Goal: Task Accomplishment & Management: Manage account settings

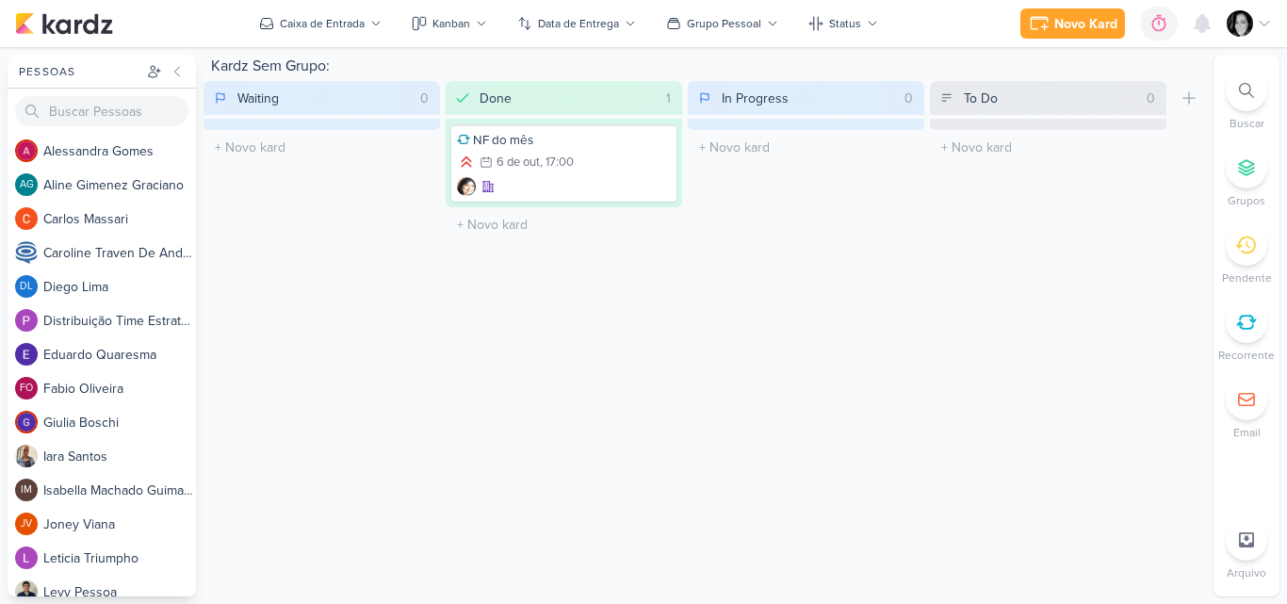
click at [1265, 26] on icon at bounding box center [1264, 23] width 15 height 15
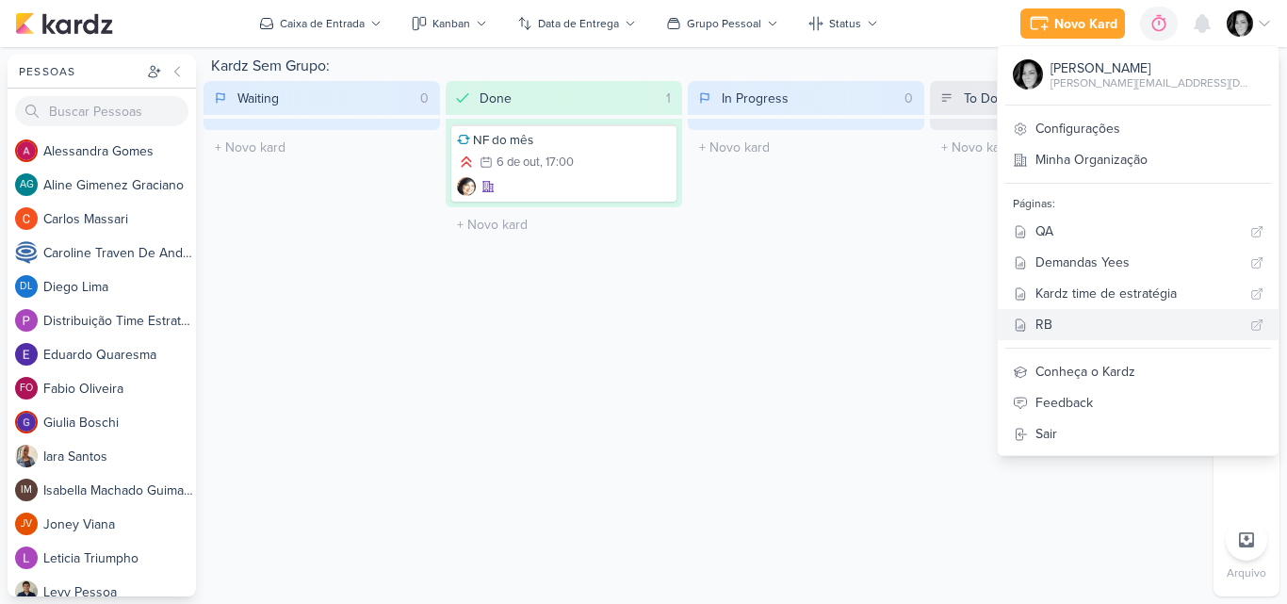
click at [1131, 324] on div "RB" at bounding box center [1139, 325] width 207 height 20
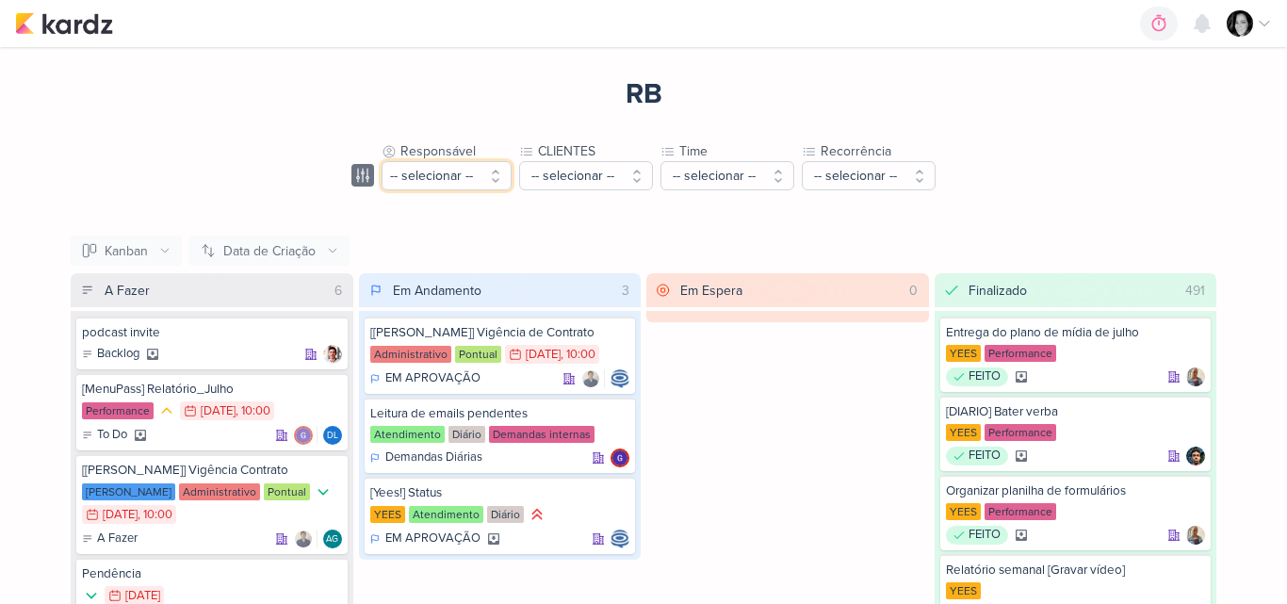
click at [487, 171] on button "-- selecionar --" at bounding box center [447, 175] width 130 height 29
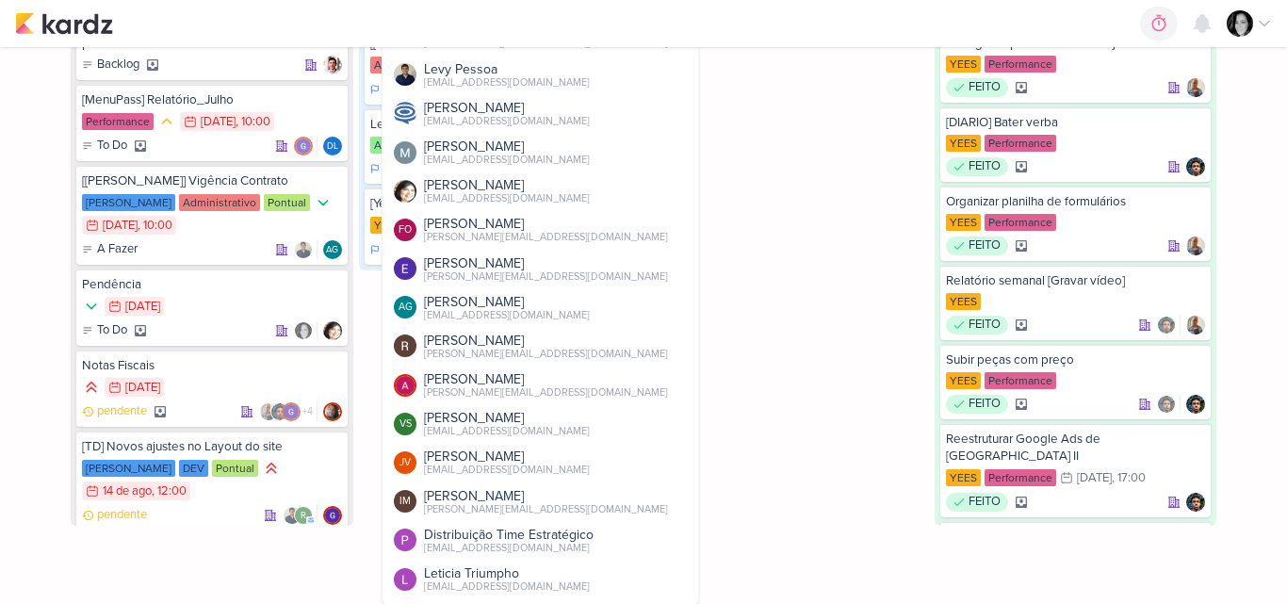
scroll to position [290, 0]
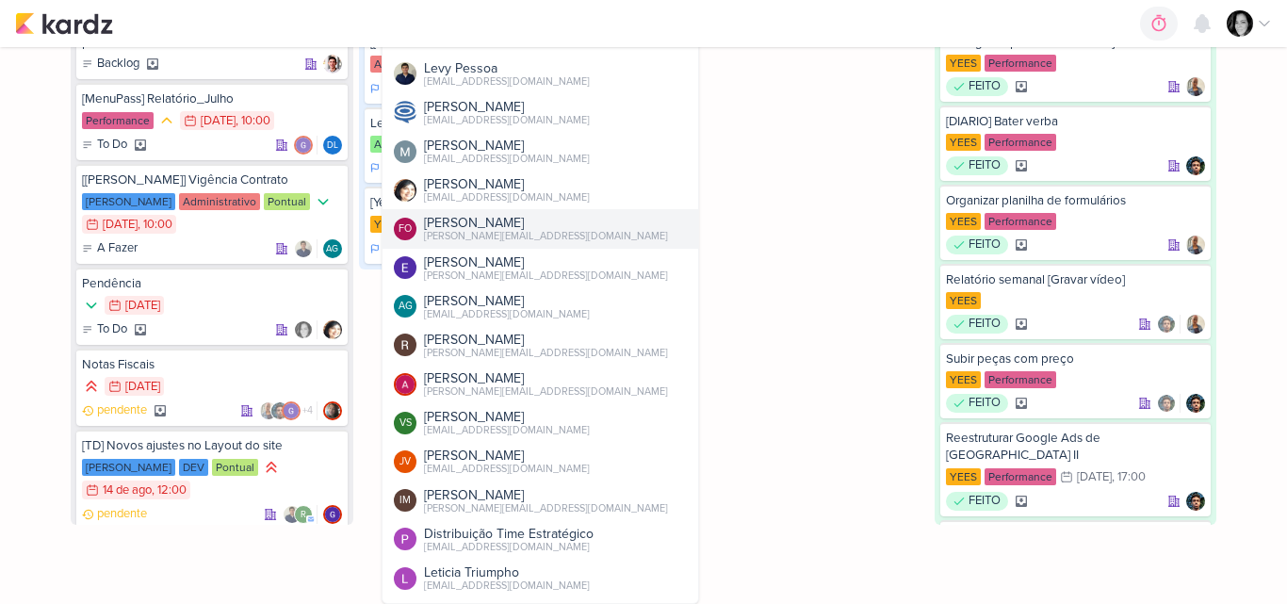
click at [478, 230] on div "[PERSON_NAME][EMAIL_ADDRESS][DOMAIN_NAME]" at bounding box center [546, 236] width 244 height 15
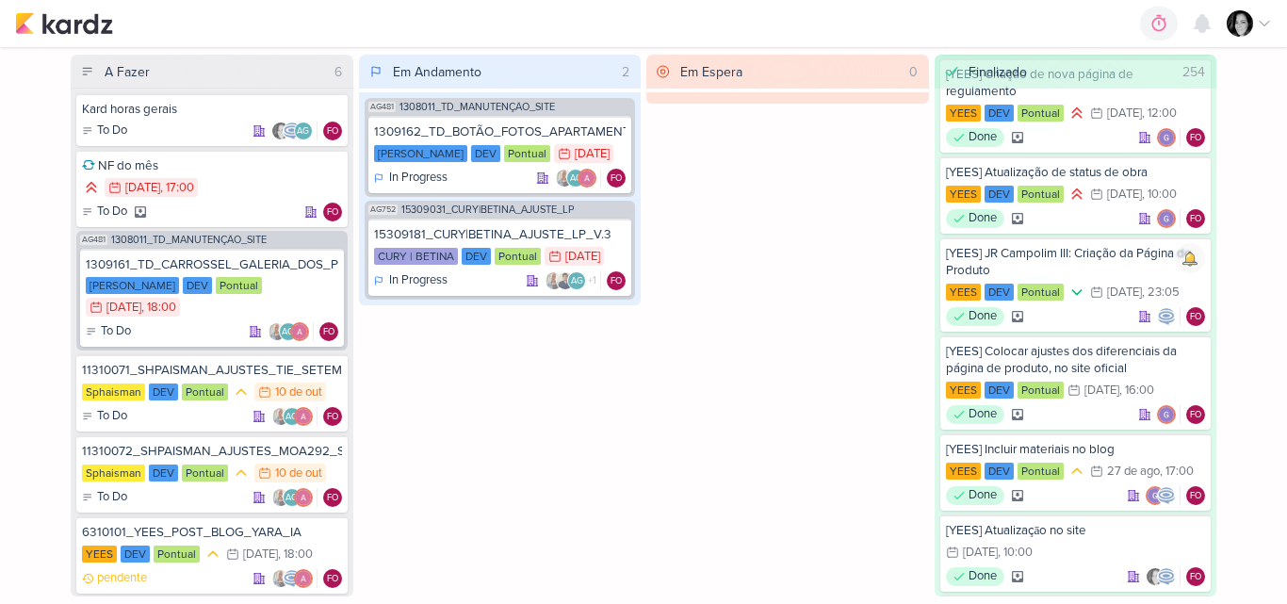
scroll to position [8, 0]
